Goal: Find specific page/section: Find specific page/section

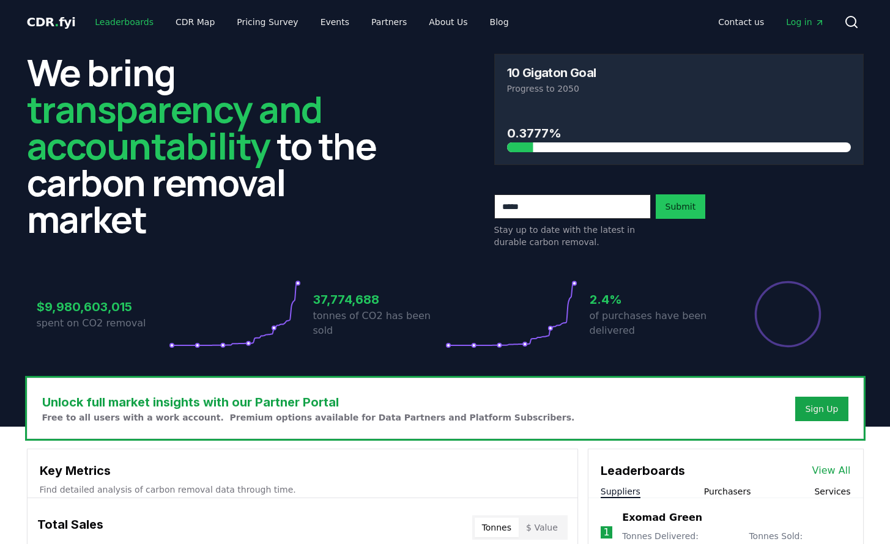
click at [130, 23] on link "Leaderboards" at bounding box center [124, 22] width 78 height 22
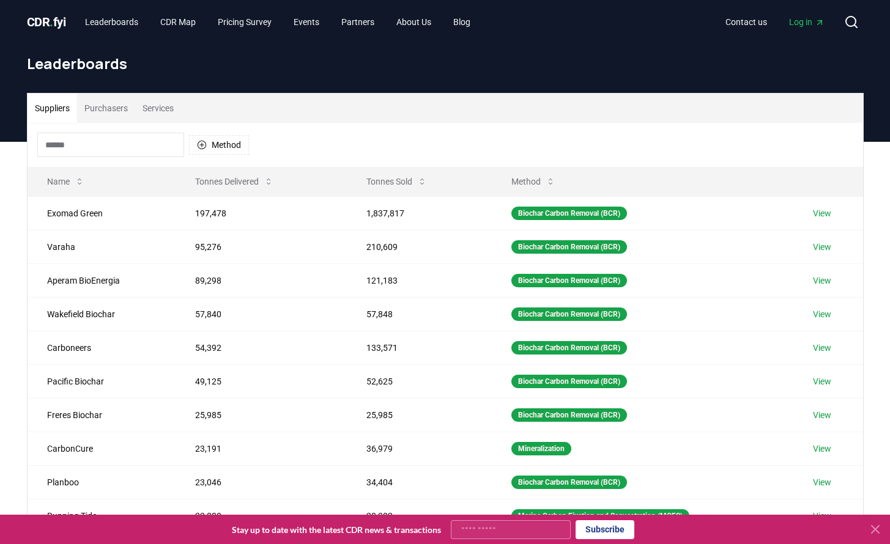
click at [155, 146] on input at bounding box center [110, 145] width 147 height 24
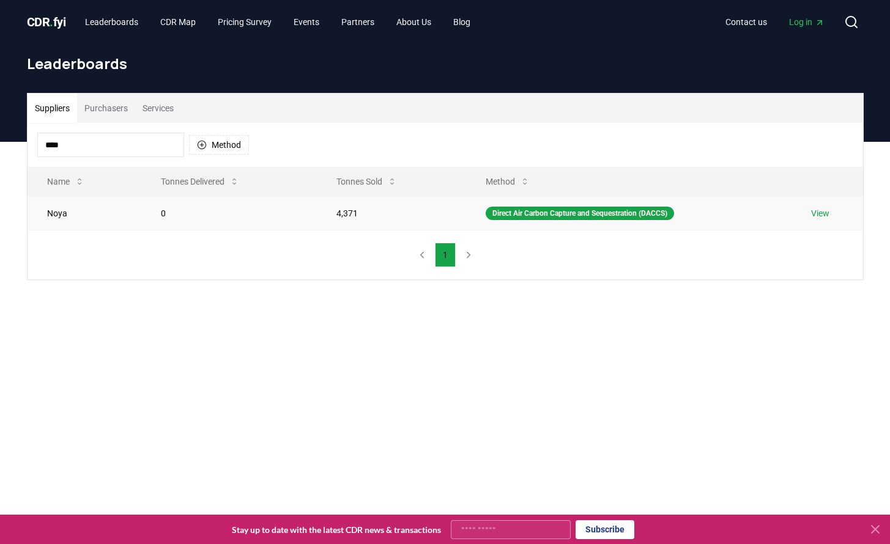
type input "****"
click at [828, 214] on link "View" at bounding box center [820, 213] width 18 height 12
